Goal: Transaction & Acquisition: Purchase product/service

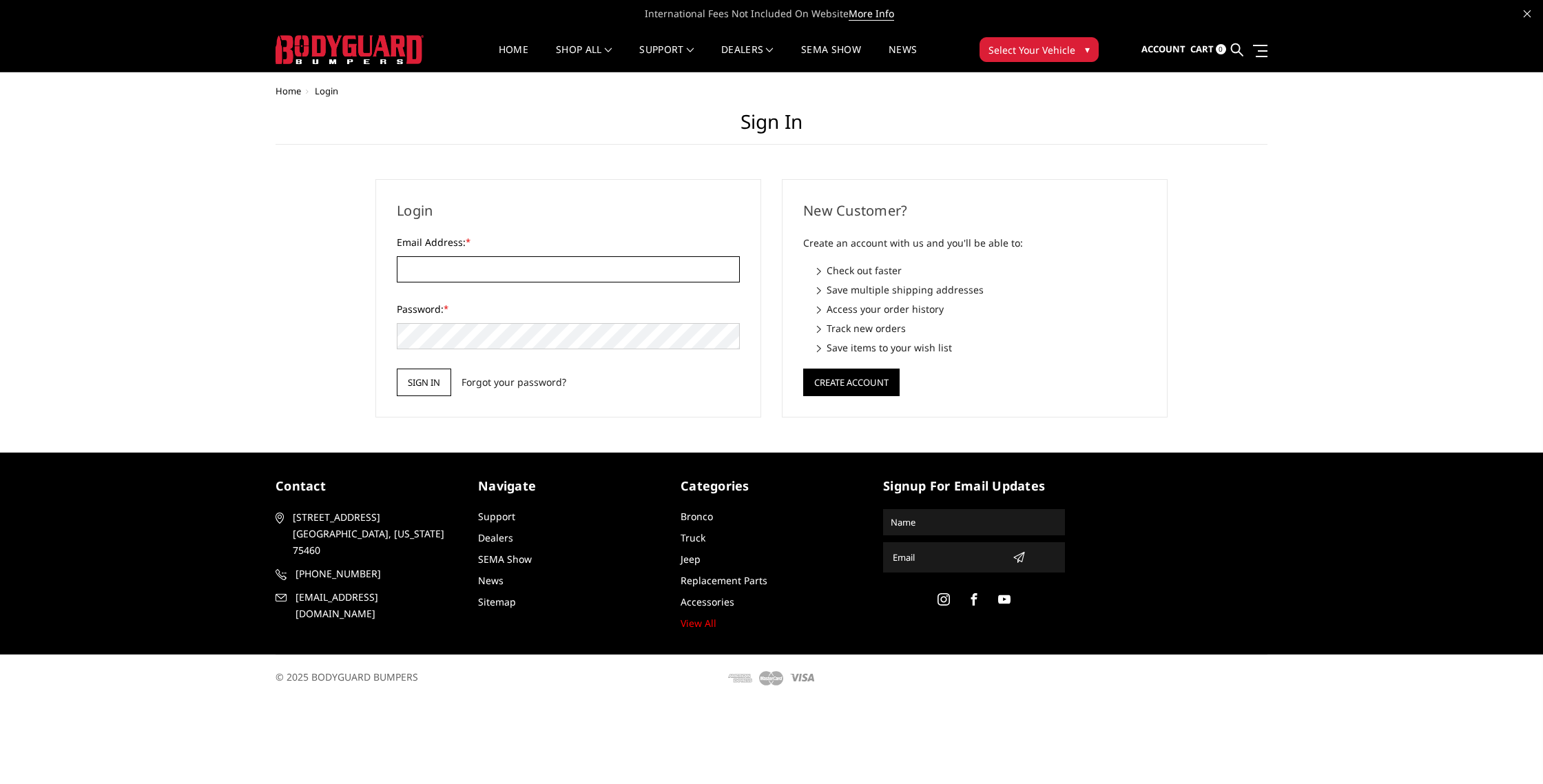
type input "LEVELUPCUSTOMSTX@GMAIL.COM"
click at [423, 383] on input "Sign in" at bounding box center [423, 383] width 54 height 28
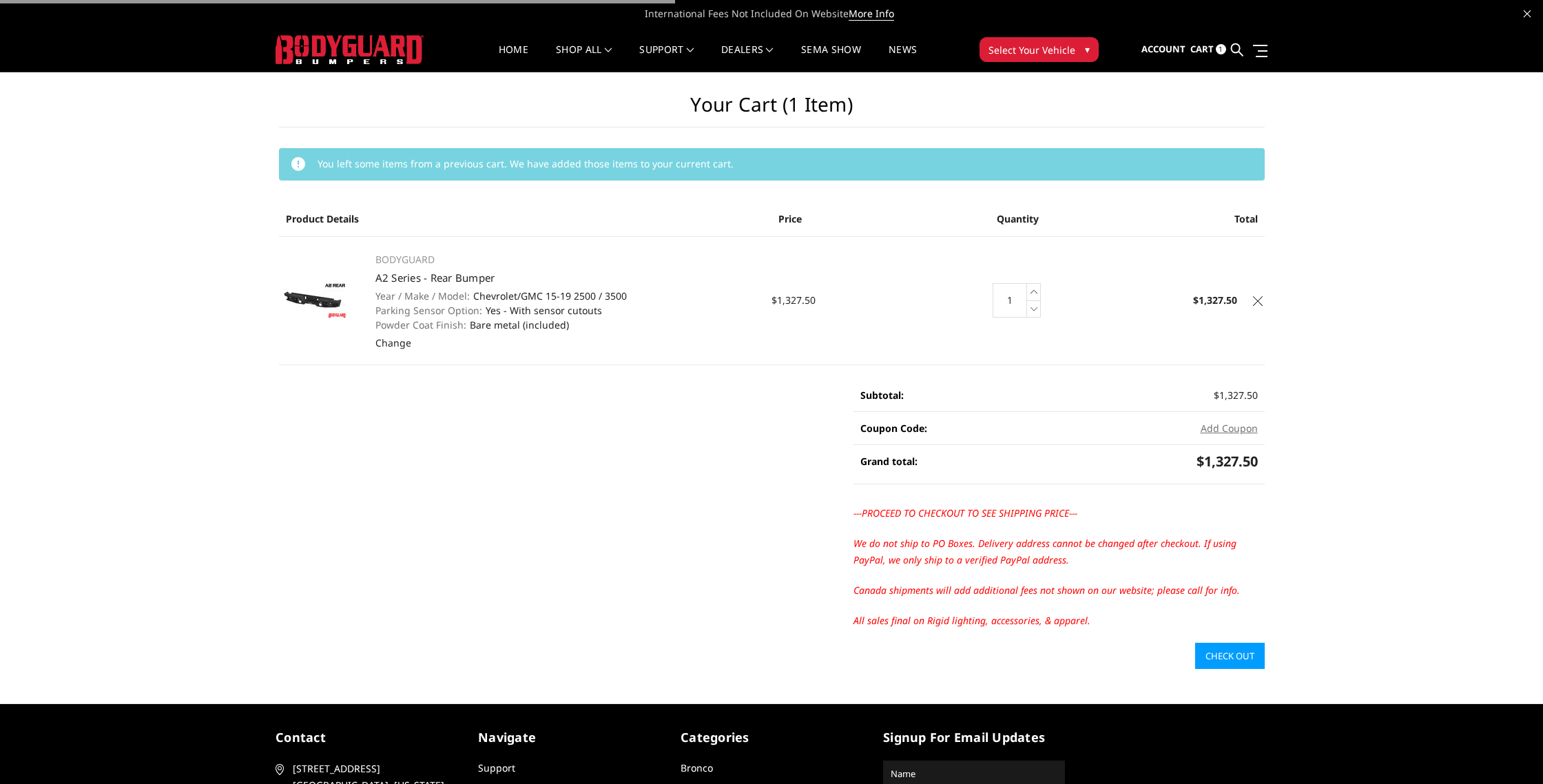
click at [1088, 53] on span "▾" at bounding box center [1087, 48] width 5 height 15
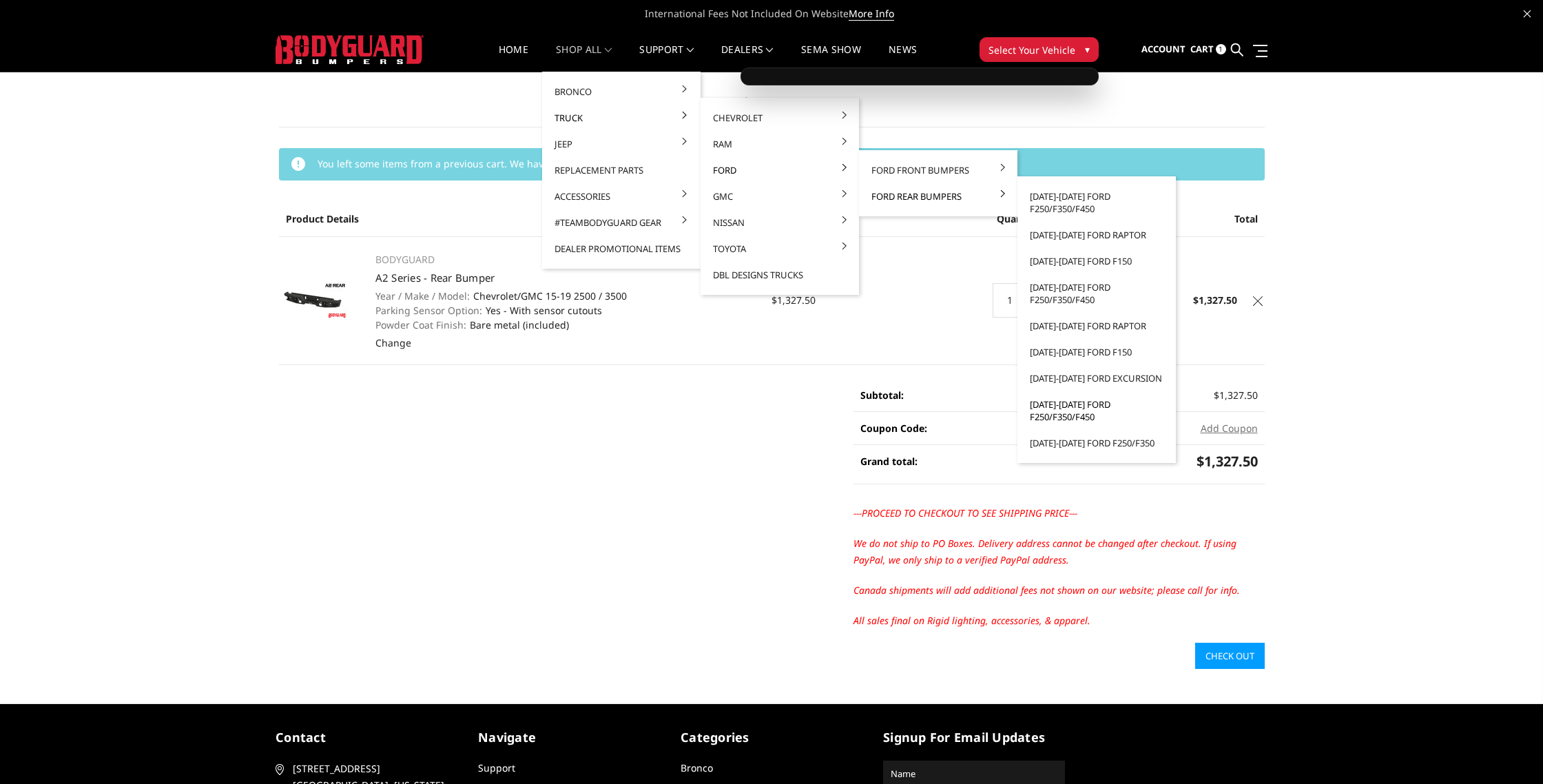
click at [1071, 403] on link "[DATE]-[DATE] Ford F250/F350/F450" at bounding box center [1096, 410] width 147 height 39
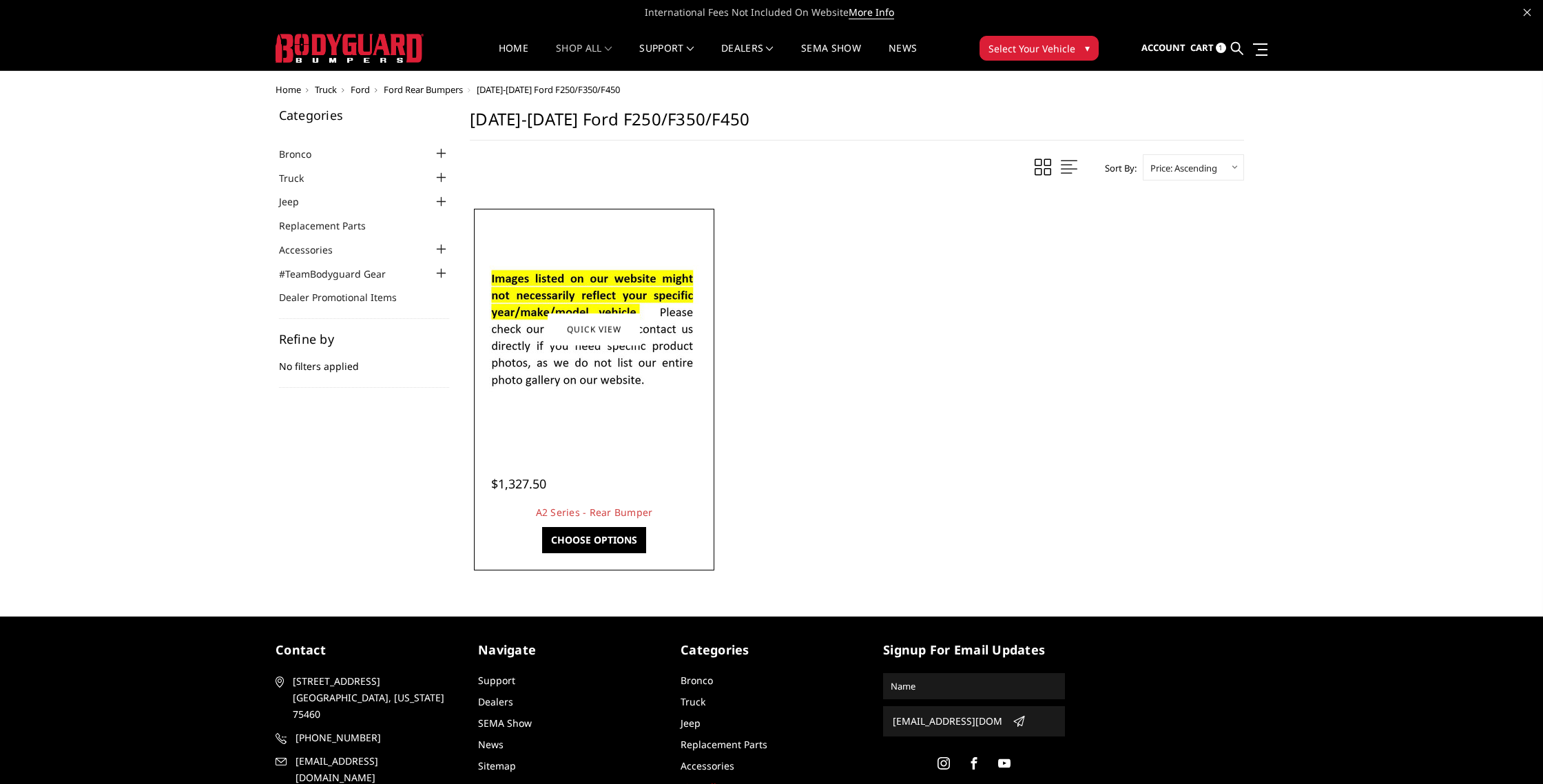
scroll to position [3, 0]
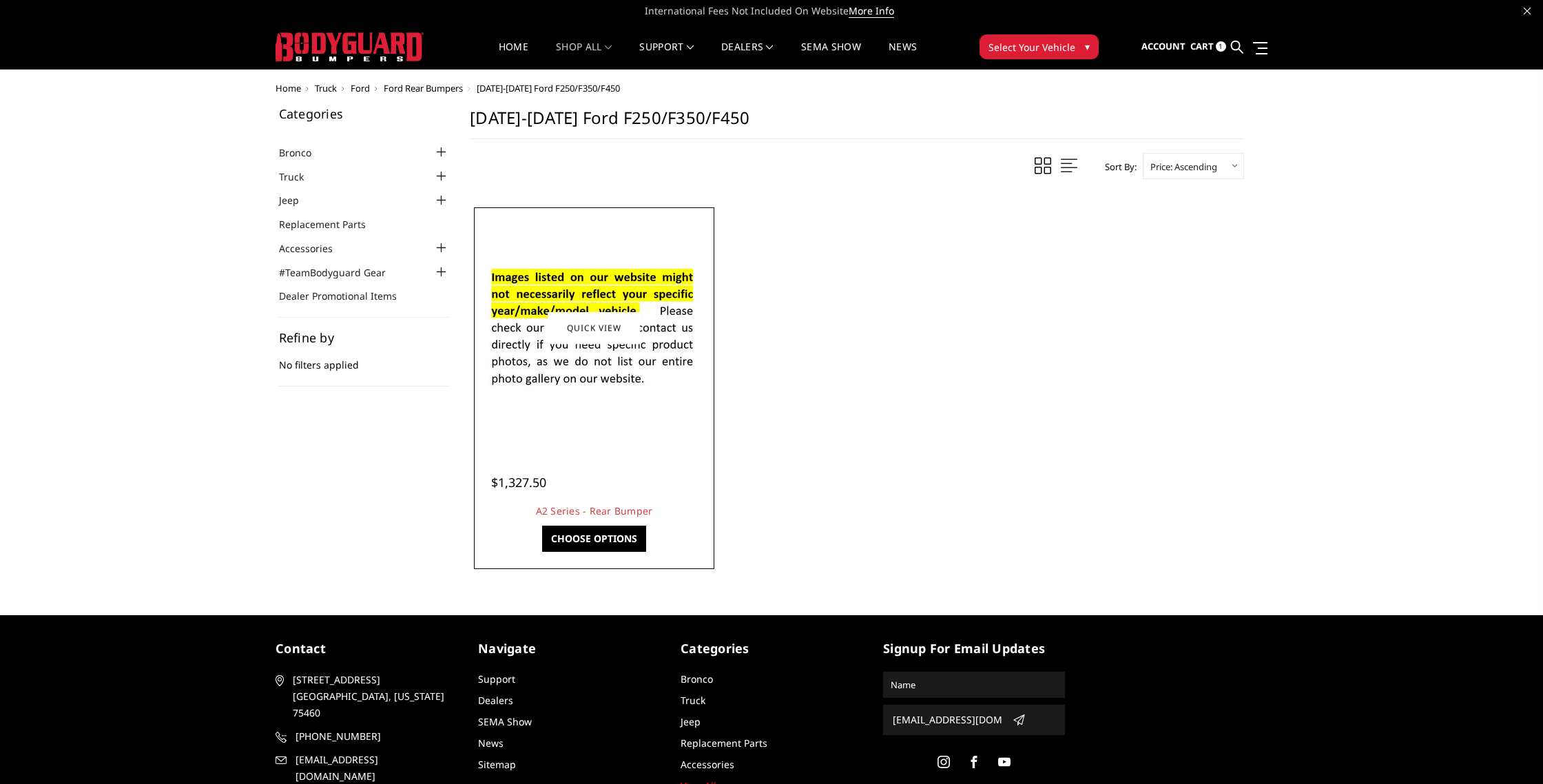
click at [646, 370] on img at bounding box center [593, 328] width 221 height 150
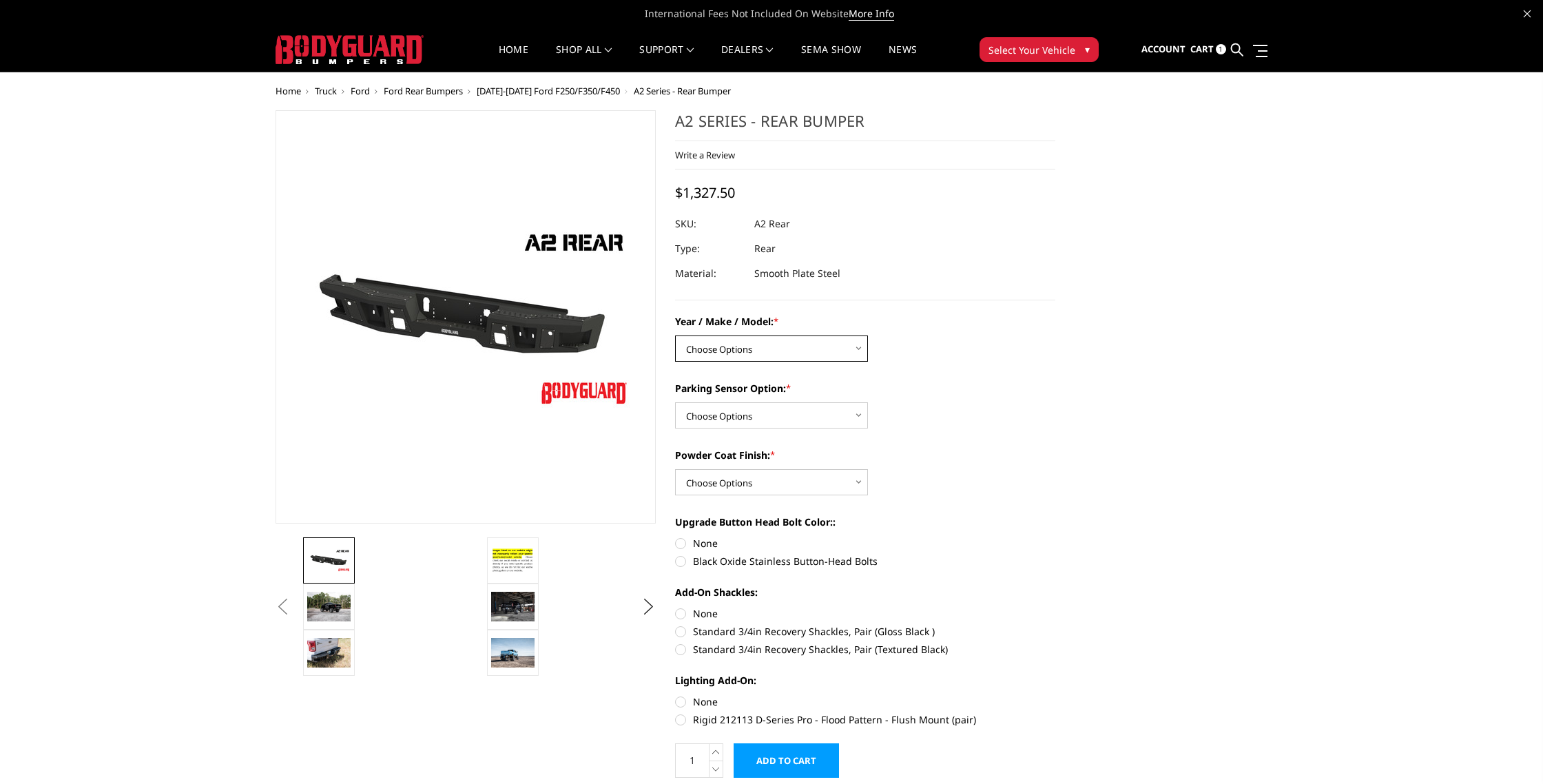
click at [803, 349] on select "Choose Options Chevrolet/GMC 20-24 2500 / 3500 Chevrolet/GMC 15-19 2500 / 3500 …" at bounding box center [772, 348] width 193 height 26
select select "1466"
click at [676, 335] on select "Choose Options Chevrolet/GMC 20-24 2500 / 3500 Chevrolet/GMC 15-19 2500 / 3500 …" at bounding box center [772, 348] width 193 height 26
click at [828, 415] on select "Choose Options Yes - With sensor cutouts No - Without sensor cutouts" at bounding box center [772, 415] width 193 height 26
select select "564"
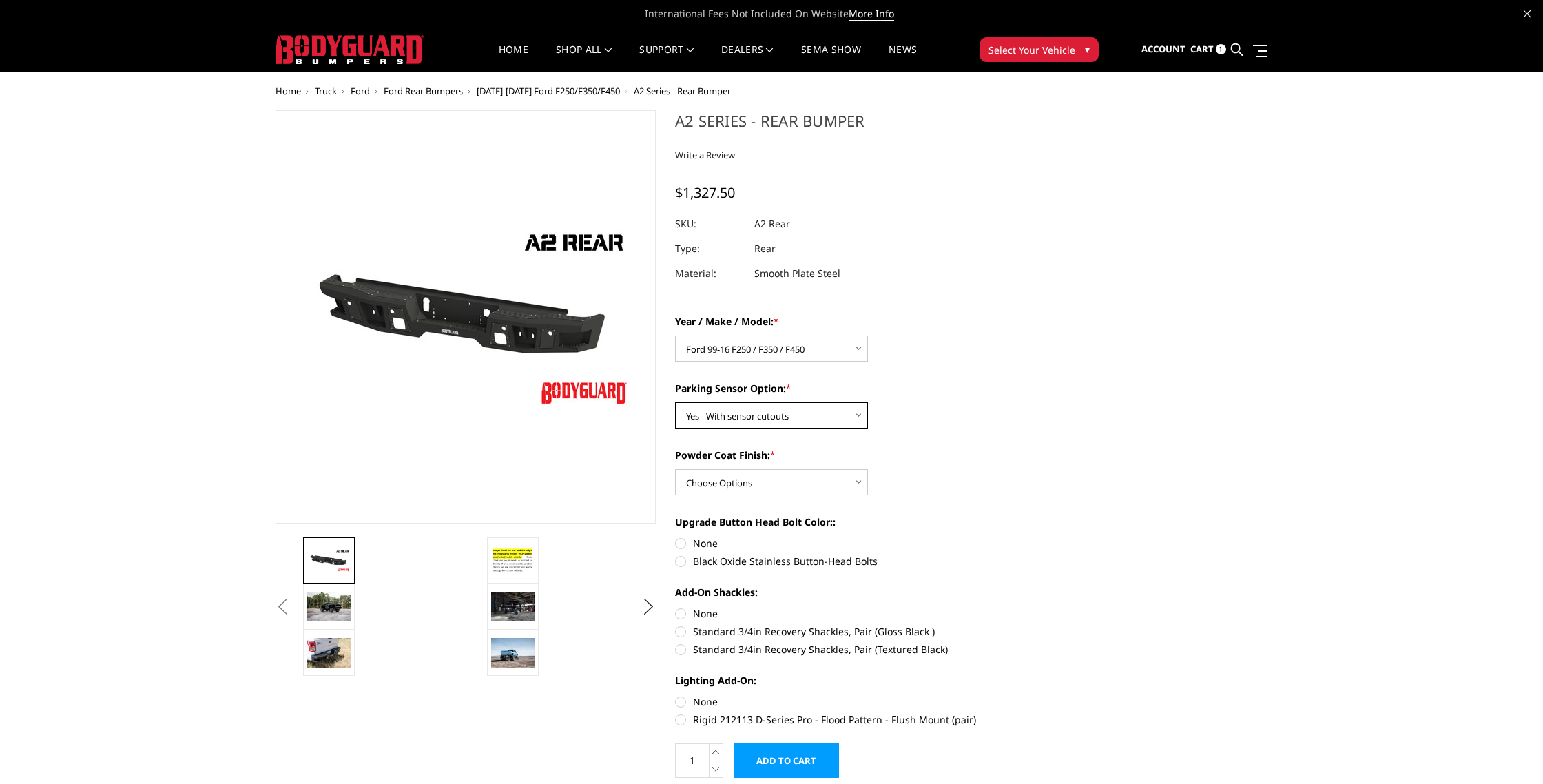
click at [676, 402] on select "Choose Options Yes - With sensor cutouts No - Without sensor cutouts" at bounding box center [772, 415] width 193 height 26
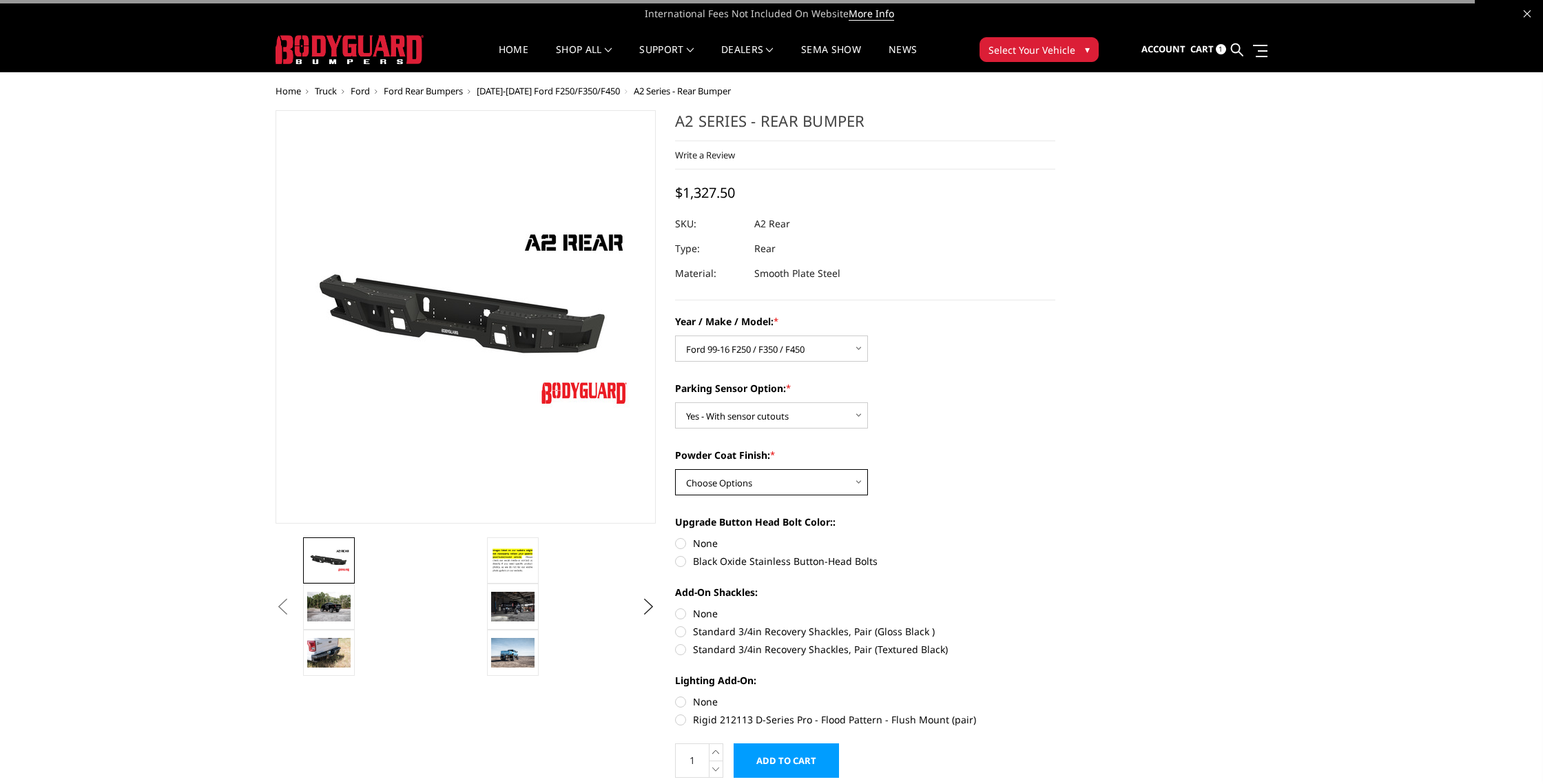
click at [823, 480] on select "Choose Options Bare metal (included) Texture black powder coat" at bounding box center [772, 481] width 193 height 26
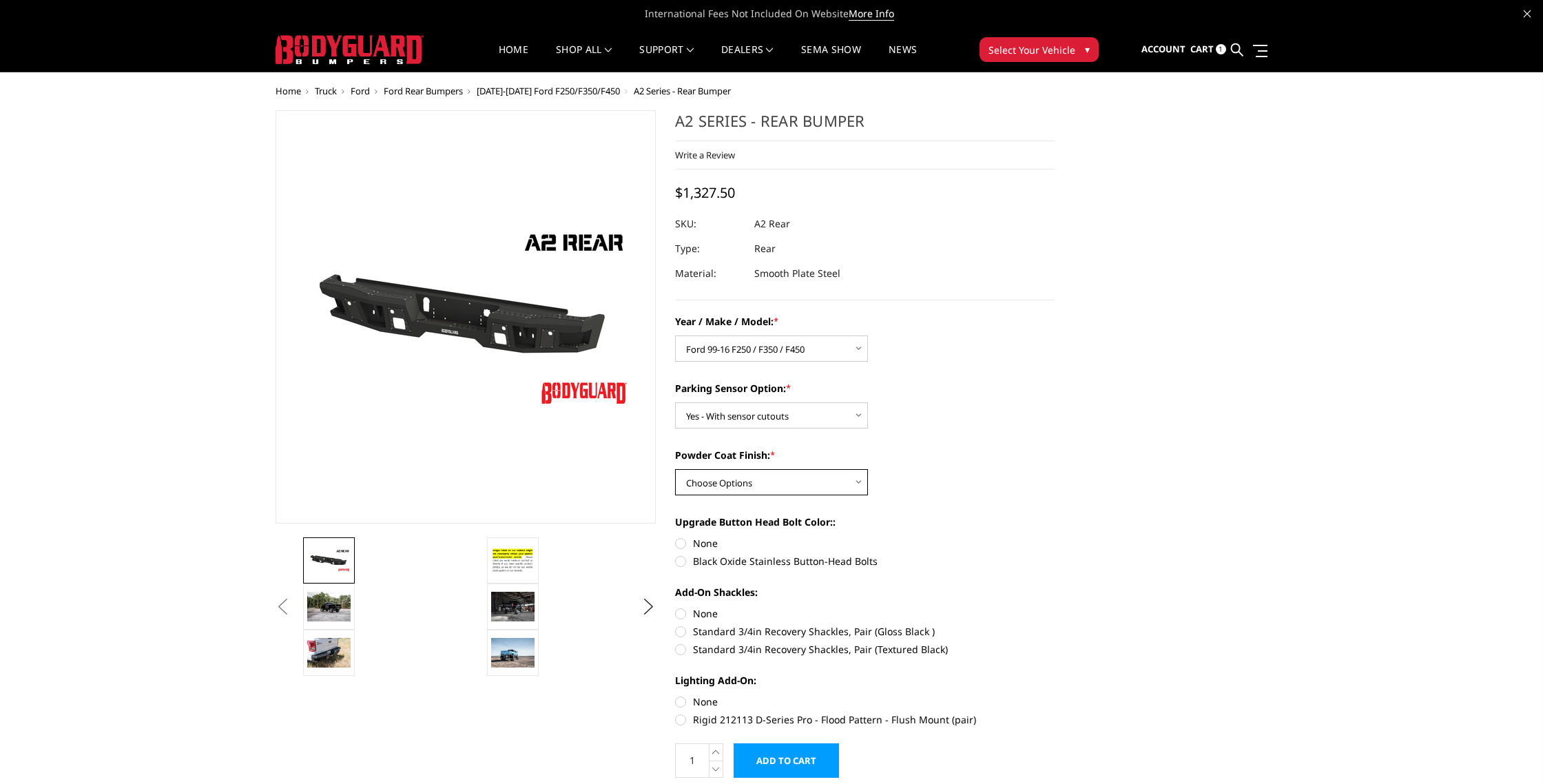
select select "549"
click at [676, 469] on select "Choose Options Bare metal (included) Texture black powder coat" at bounding box center [772, 481] width 193 height 26
